Goal: Check status: Check status

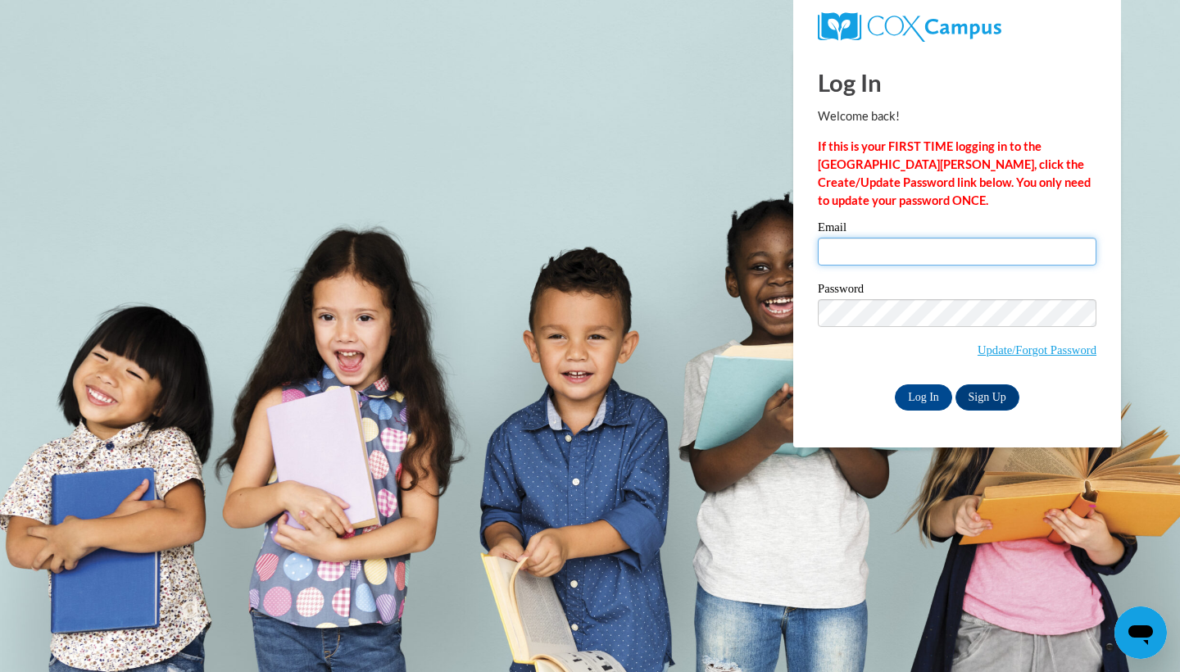
type input "h.amber43@yahoo.com"
click at [908, 395] on input "Log In" at bounding box center [923, 397] width 57 height 26
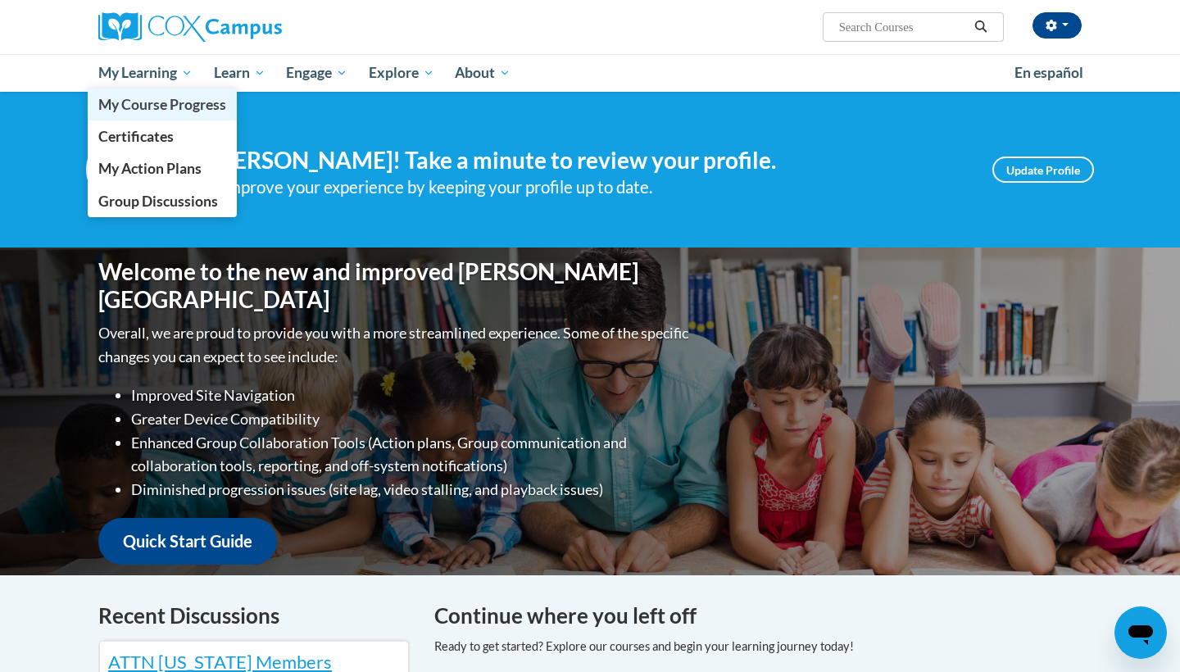
click at [143, 103] on span "My Course Progress" at bounding box center [162, 104] width 128 height 17
click at [150, 101] on span "My Course Progress" at bounding box center [162, 104] width 128 height 17
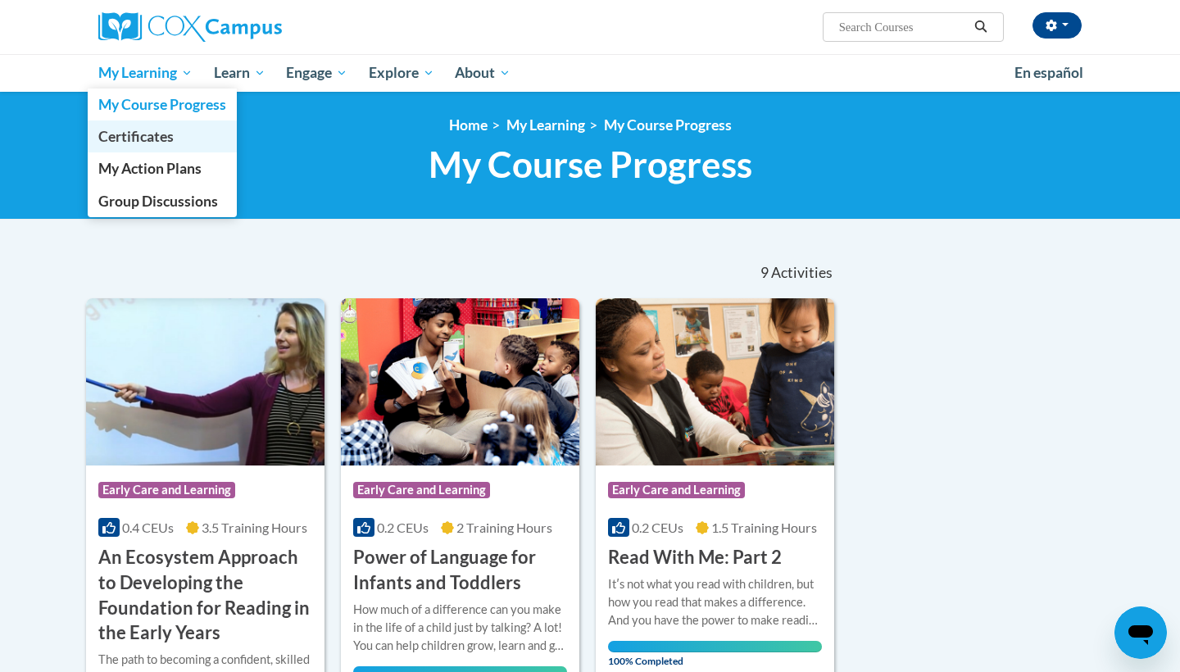
click at [152, 138] on span "Certificates" at bounding box center [135, 136] width 75 height 17
